Goal: Find specific page/section: Find specific page/section

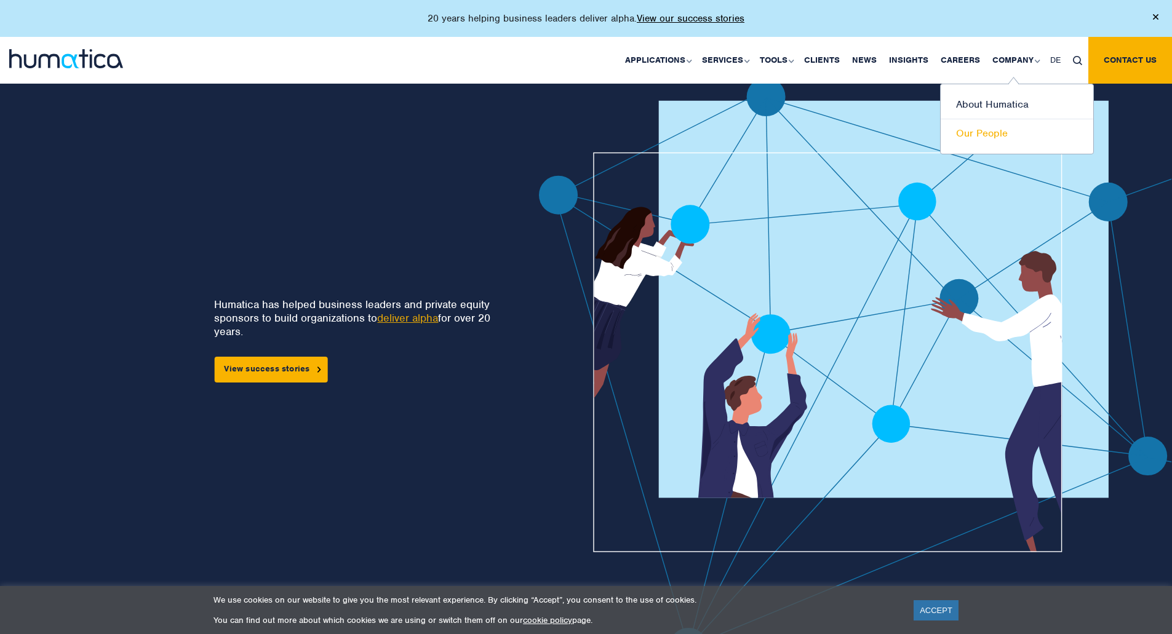
click at [987, 135] on link "Our People" at bounding box center [1017, 133] width 153 height 28
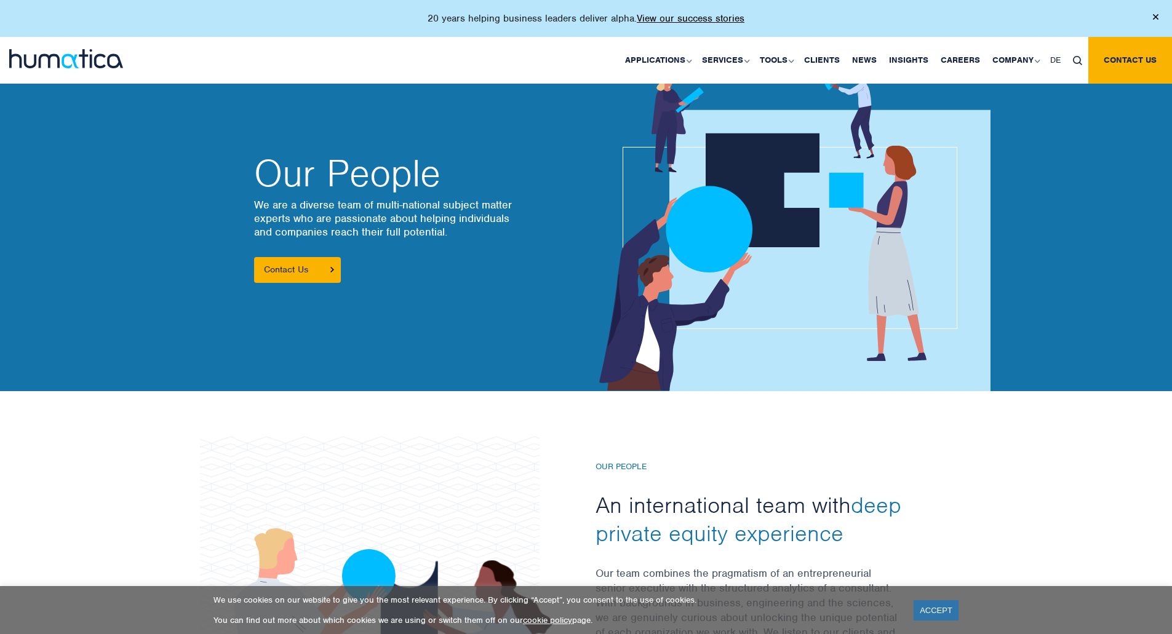
click at [105, 49] on img at bounding box center [66, 58] width 114 height 19
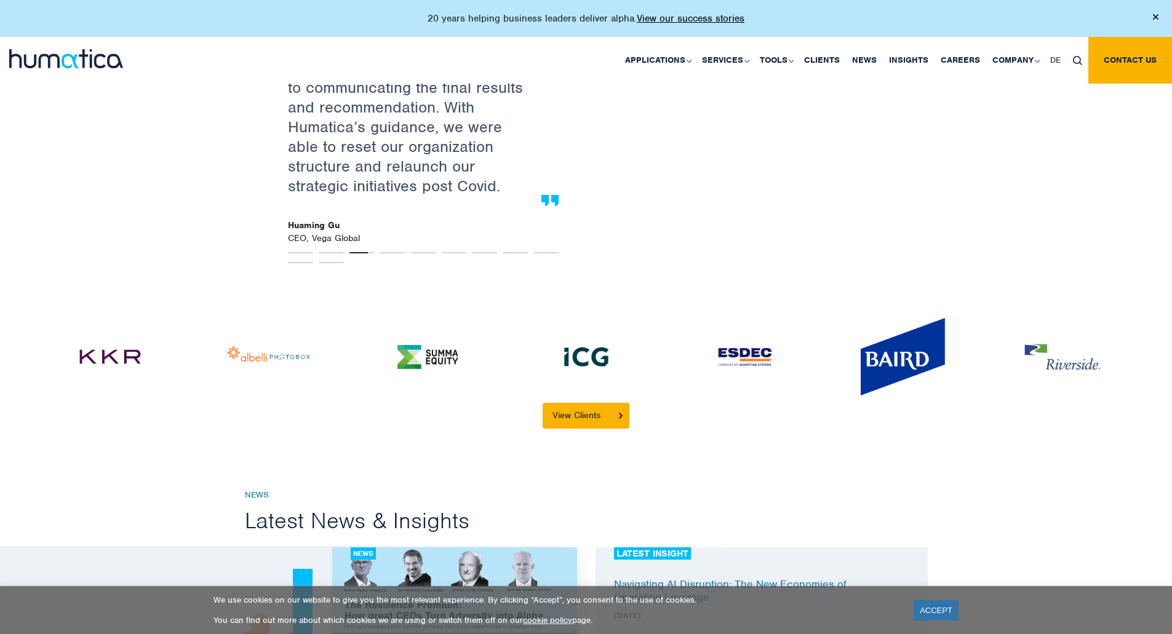
scroll to position [2734, 0]
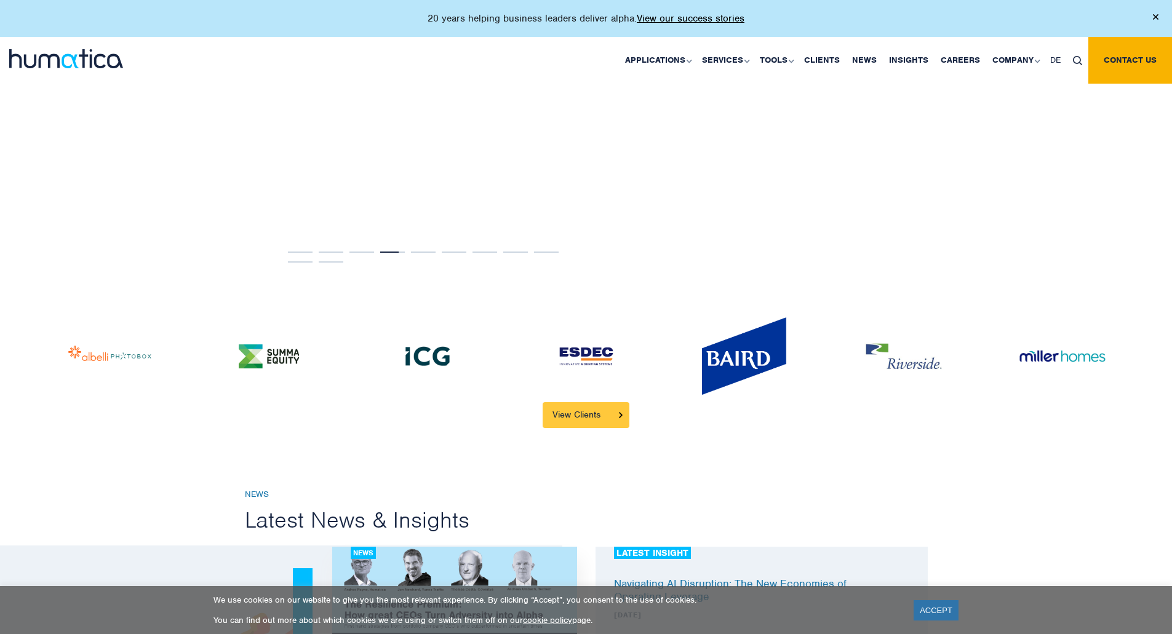
click at [557, 402] on link "View Clients" at bounding box center [586, 415] width 87 height 26
